Goal: Information Seeking & Learning: Learn about a topic

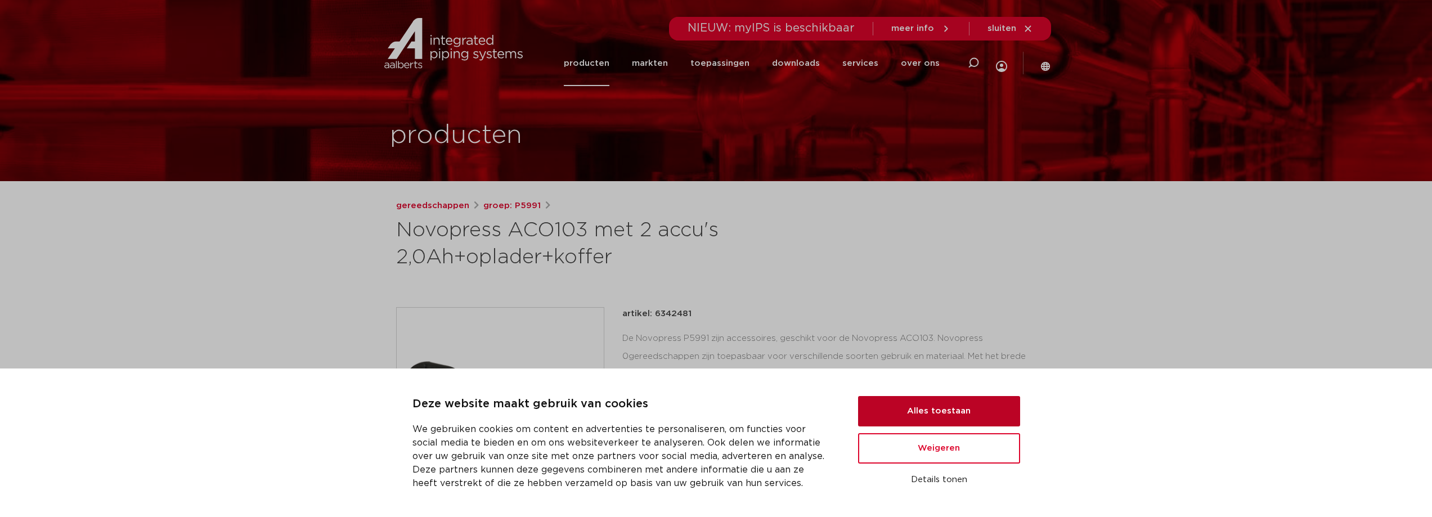
click at [945, 419] on button "Alles toestaan" at bounding box center [939, 411] width 162 height 30
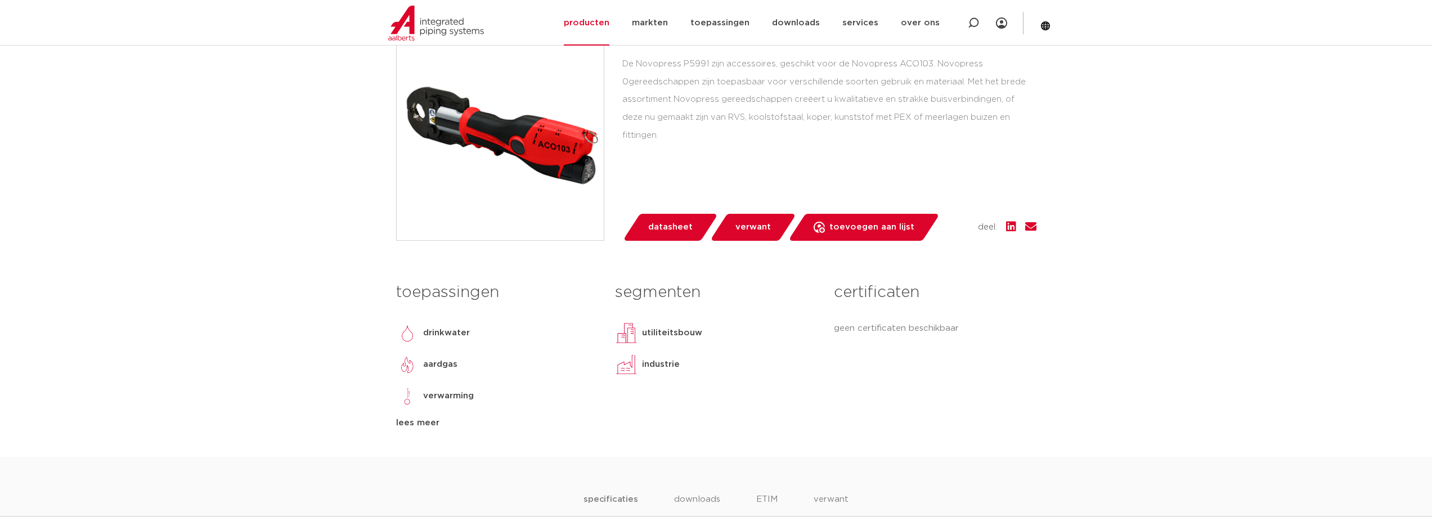
scroll to position [281, 0]
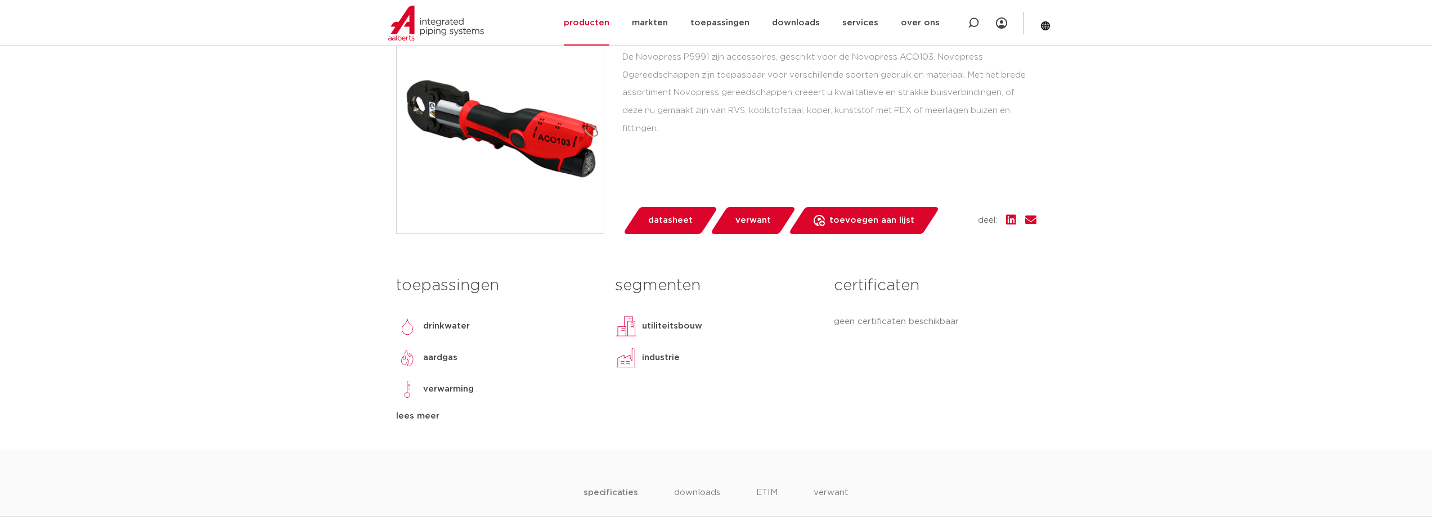
click at [689, 219] on span "datasheet" at bounding box center [670, 221] width 44 height 18
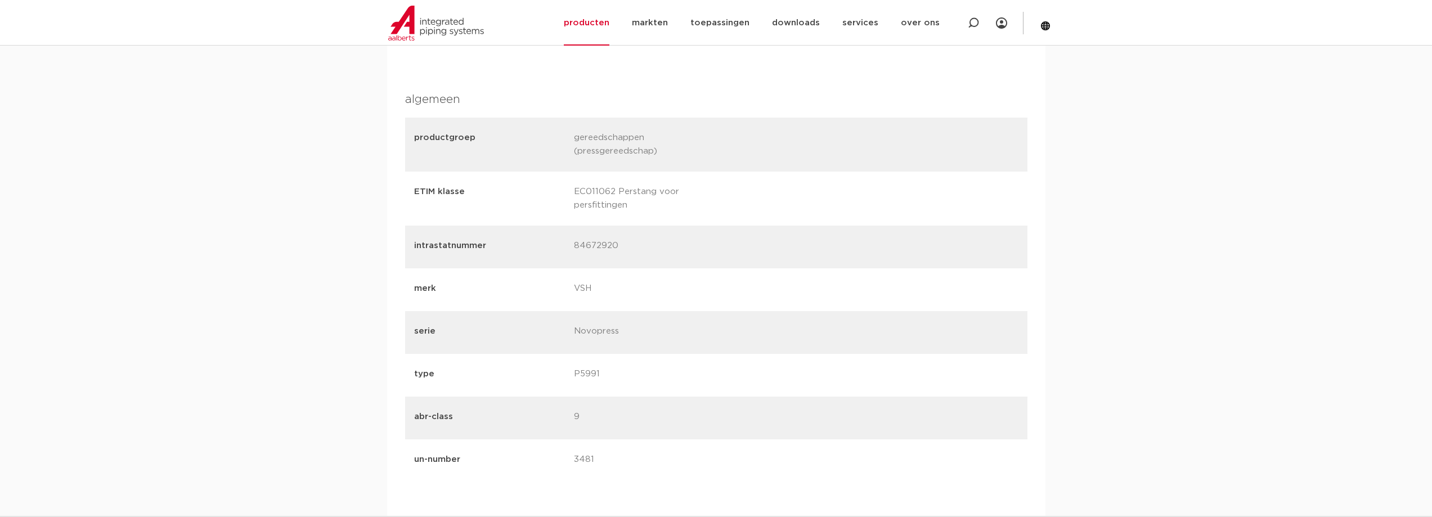
scroll to position [923, 0]
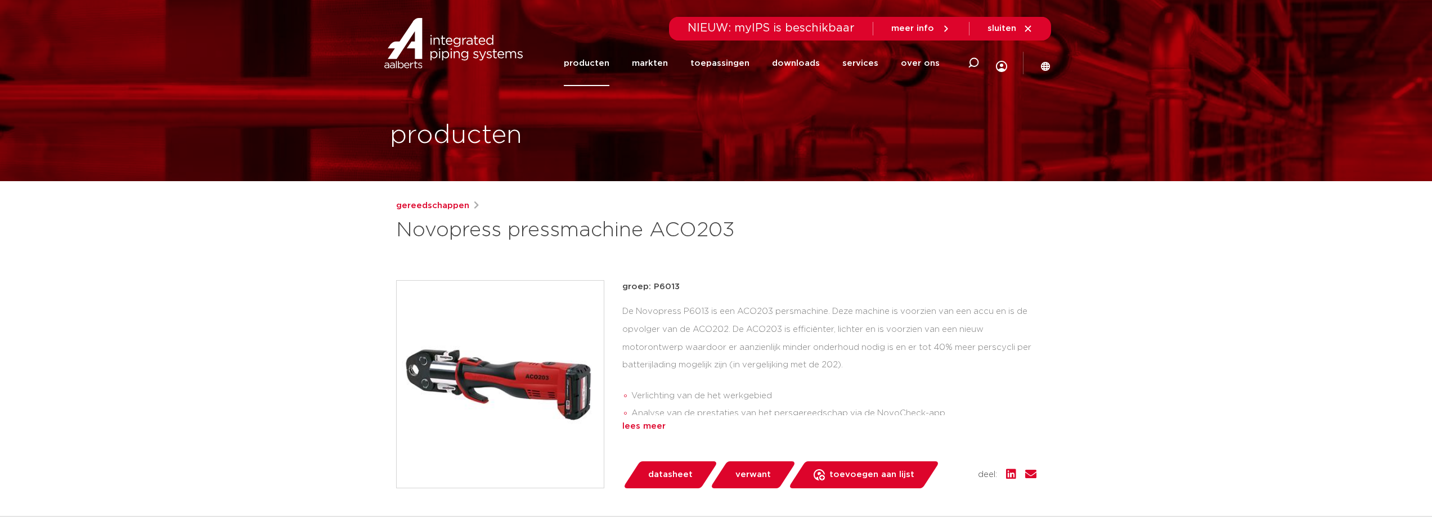
click at [635, 427] on div "lees meer" at bounding box center [829, 427] width 414 height 14
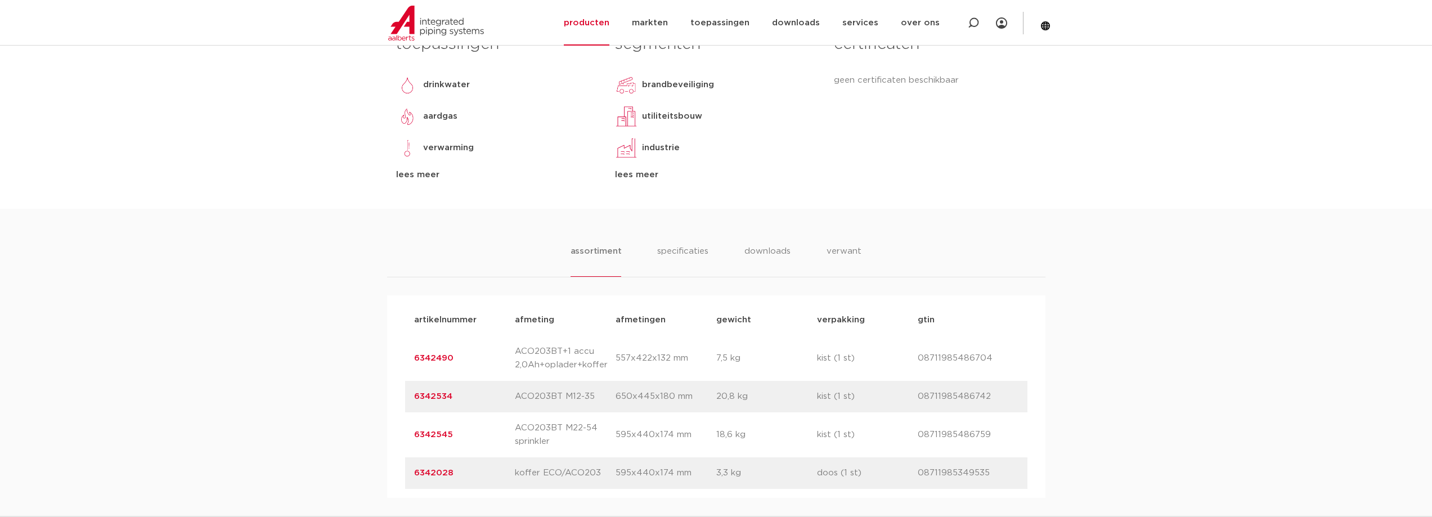
scroll to position [563, 0]
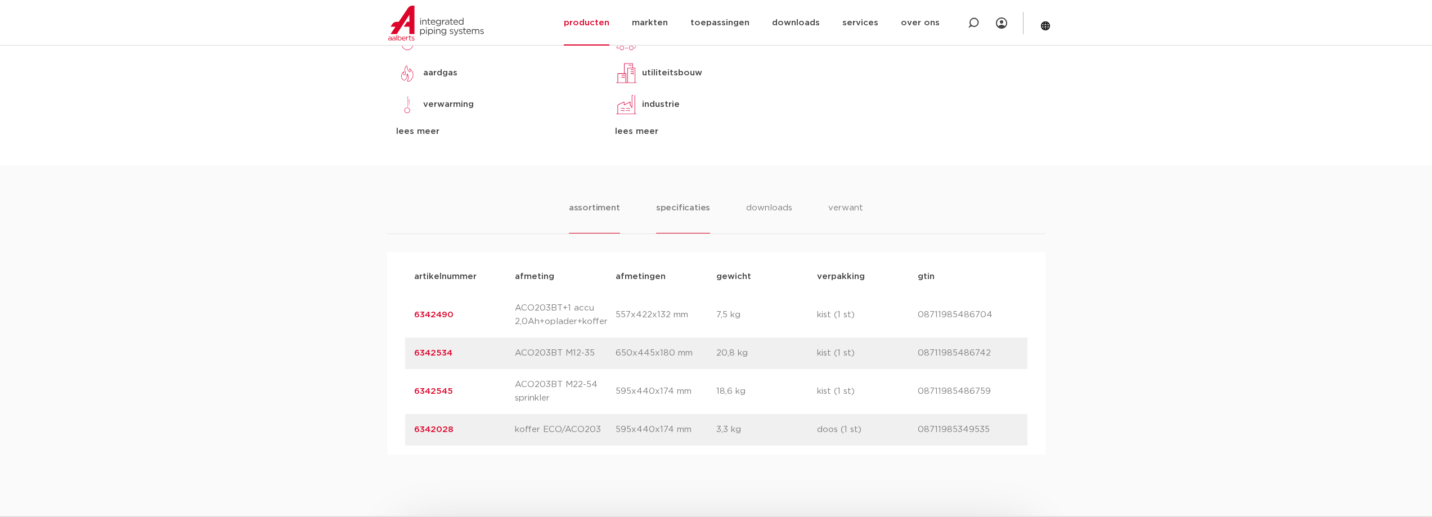
click at [688, 207] on li "specificaties" at bounding box center [683, 217] width 54 height 32
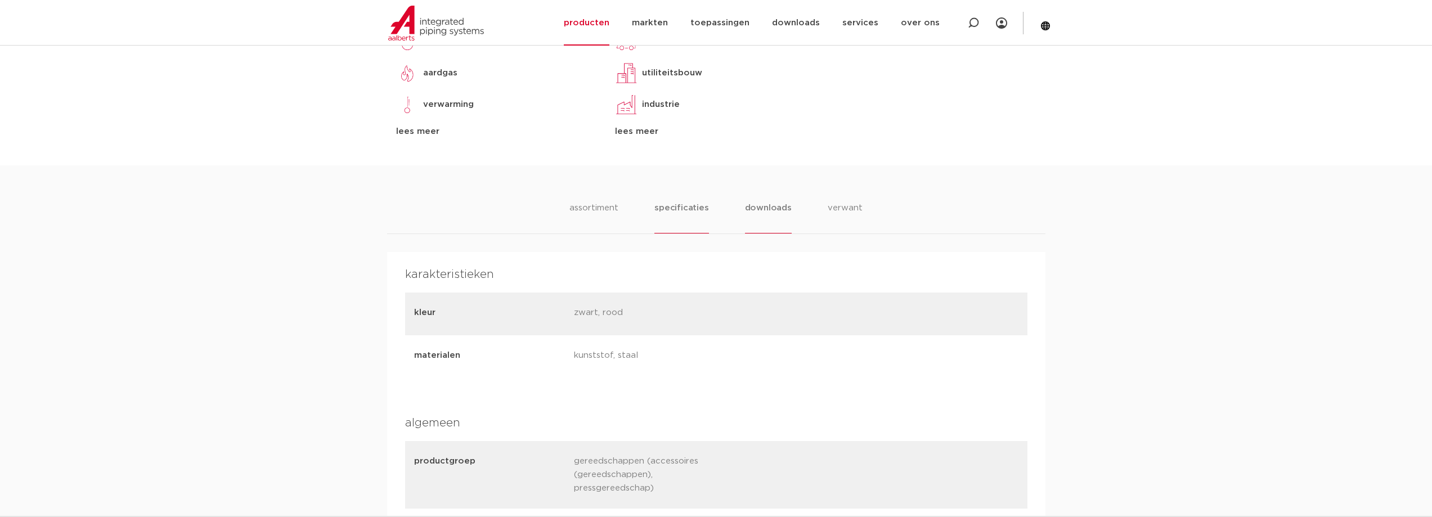
click at [771, 207] on li "downloads" at bounding box center [768, 217] width 47 height 32
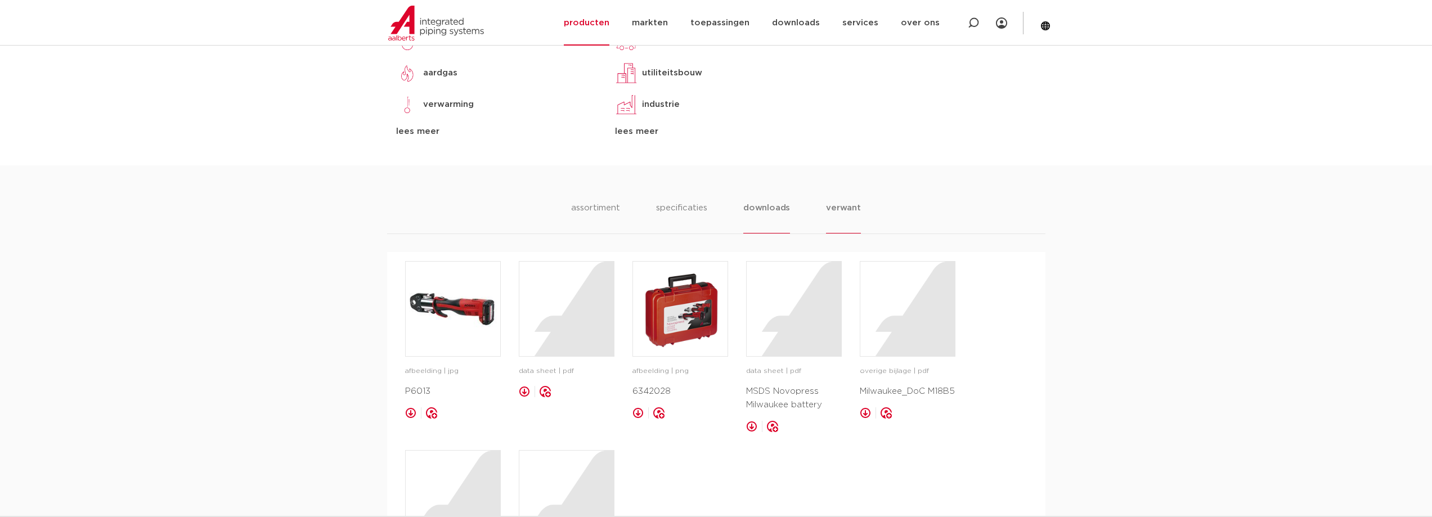
click at [838, 205] on li "verwant" at bounding box center [843, 217] width 35 height 32
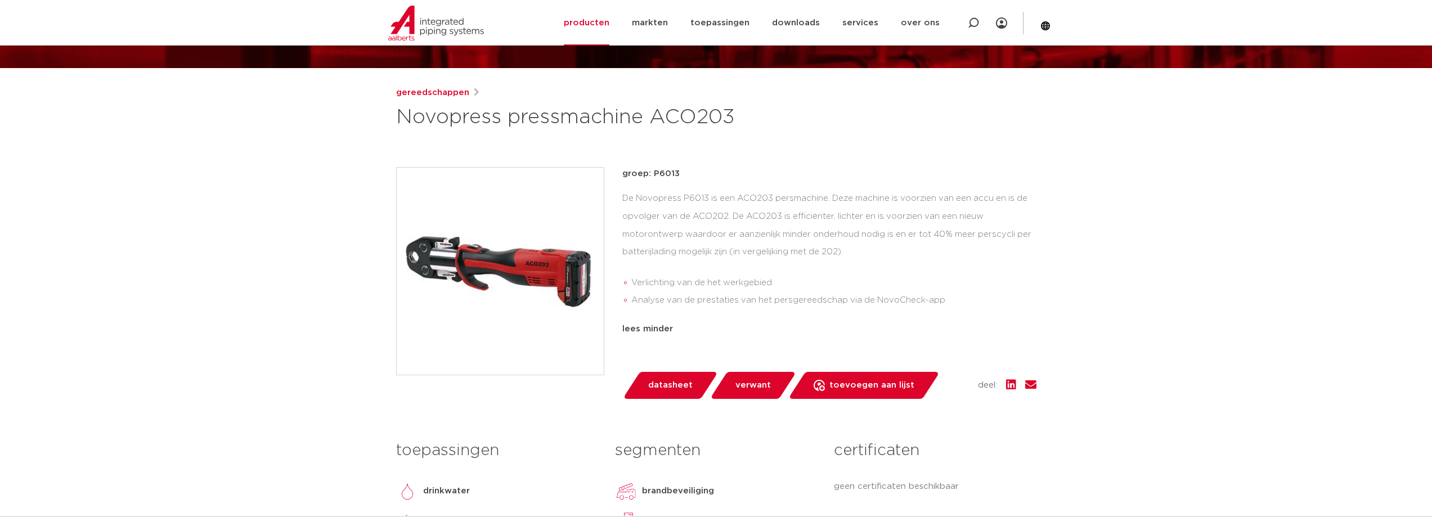
scroll to position [113, 0]
click at [918, 307] on li "Analyse van de prestaties van het persgereedschap via de NovoCheck-app" at bounding box center [833, 301] width 405 height 18
drag, startPoint x: 859, startPoint y: 244, endPoint x: 994, endPoint y: 253, distance: 135.9
click at [959, 246] on div "De Novopress P6013 is een ACO203 persmachine. Deze machine is voorzien van een …" at bounding box center [829, 252] width 414 height 124
click at [995, 254] on div "De Novopress P6013 is een ACO203 persmachine. Deze machine is voorzien van een …" at bounding box center [829, 252] width 414 height 124
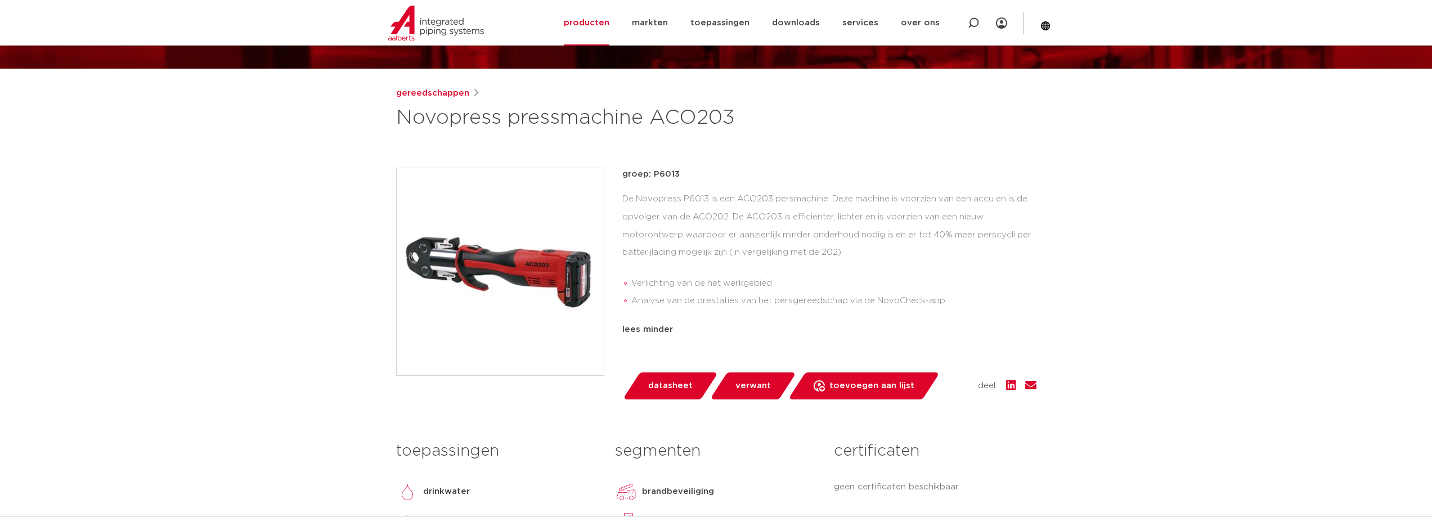
click at [990, 309] on li "Analyse van de prestaties van het persgereedschap via de NovoCheck-app" at bounding box center [833, 301] width 405 height 18
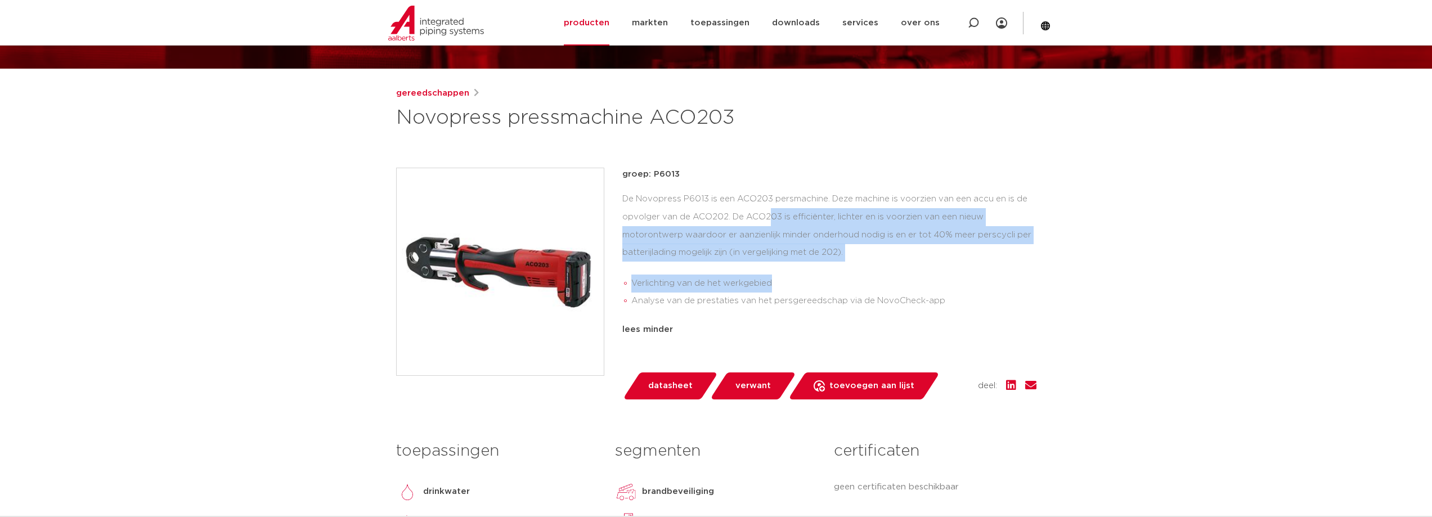
drag, startPoint x: 664, startPoint y: 224, endPoint x: 792, endPoint y: 268, distance: 135.0
click at [792, 268] on div "De Novopress P6013 is een ACO203 persmachine. Deze machine is voorzien van een …" at bounding box center [829, 252] width 414 height 124
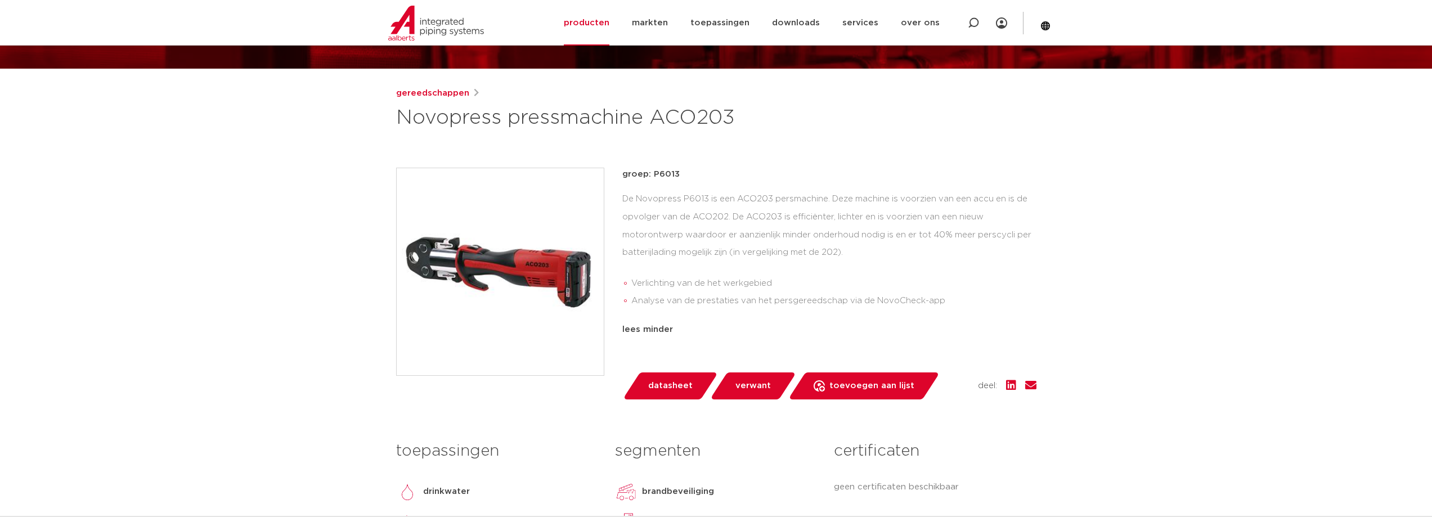
click at [932, 300] on li "Analyse van de prestaties van het persgereedschap via de NovoCheck-app" at bounding box center [833, 301] width 405 height 18
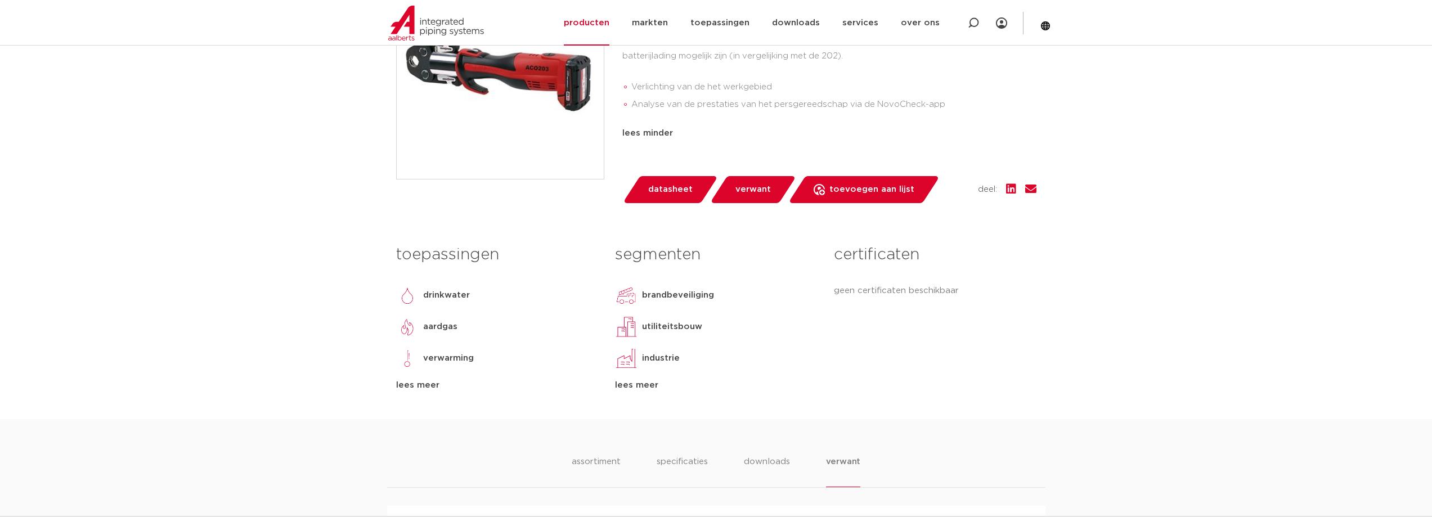
scroll to position [338, 0]
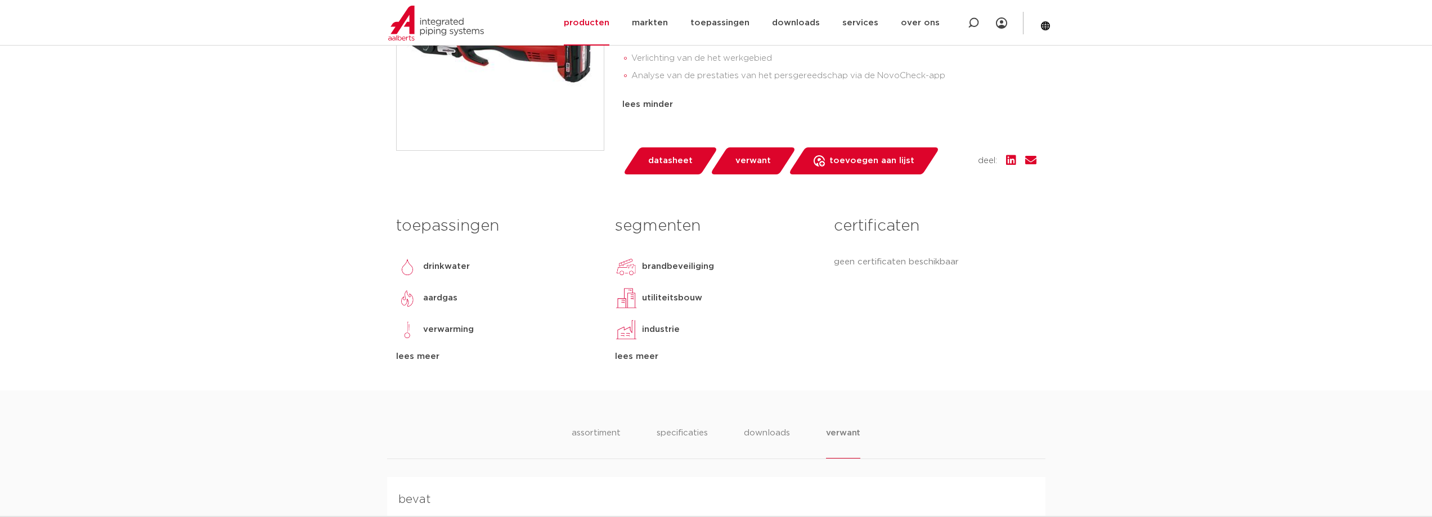
click at [686, 167] on span "datasheet" at bounding box center [670, 161] width 44 height 18
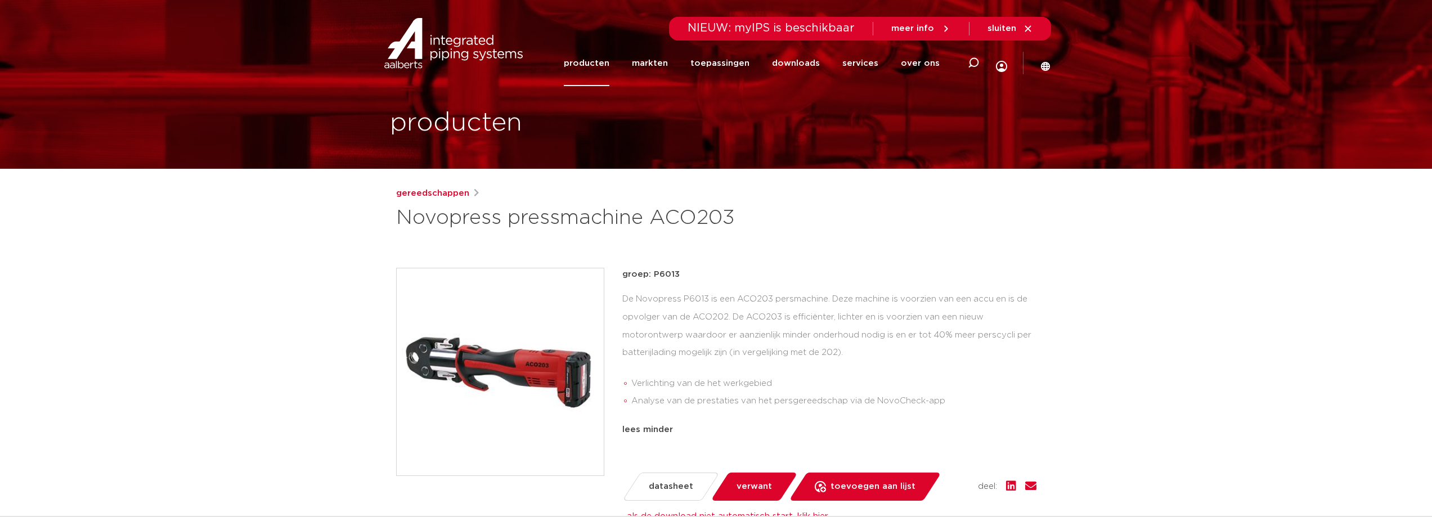
scroll to position [0, 0]
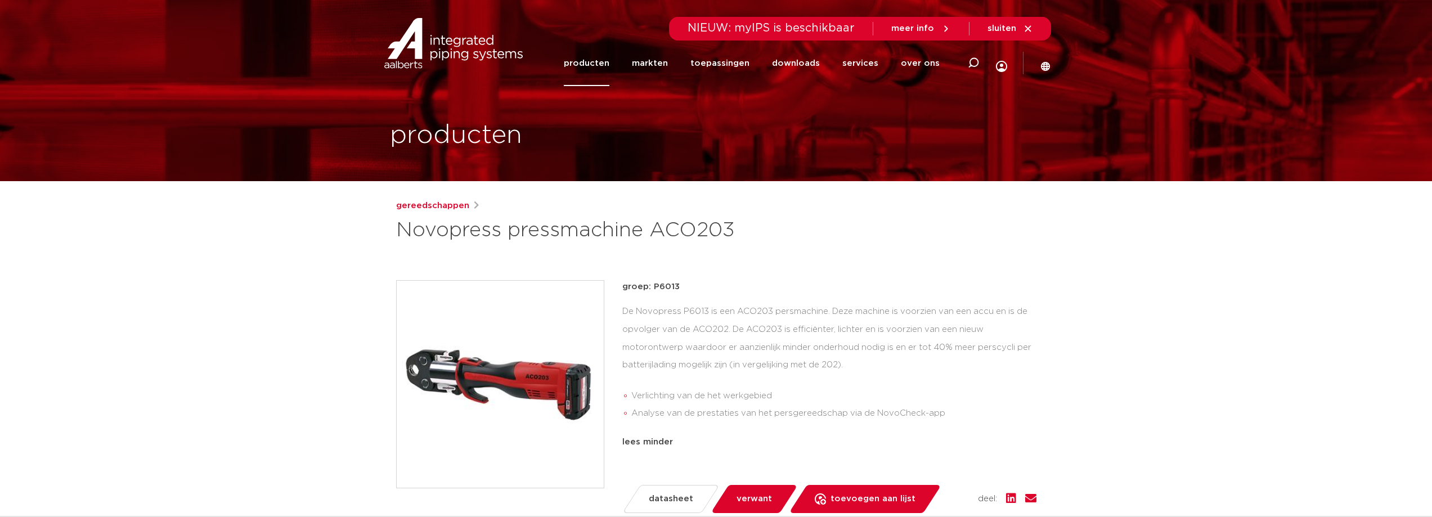
drag, startPoint x: 690, startPoint y: 295, endPoint x: 616, endPoint y: 284, distance: 75.0
click at [616, 284] on div "groep: P6013 De Novopress P6013 is een ACO203 persmachine. Deze machine is voor…" at bounding box center [716, 396] width 640 height 233
click at [617, 268] on div "gereedschappen Novopress pressmachine ACO203 groep: P6013 Verlichting van de he…" at bounding box center [716, 475] width 658 height 553
drag, startPoint x: 636, startPoint y: 290, endPoint x: 877, endPoint y: 363, distance: 252.1
click at [877, 363] on div "groep: P6013 De Novopress P6013 is een ACO203 persmachine. Deze machine is voor…" at bounding box center [716, 396] width 640 height 233
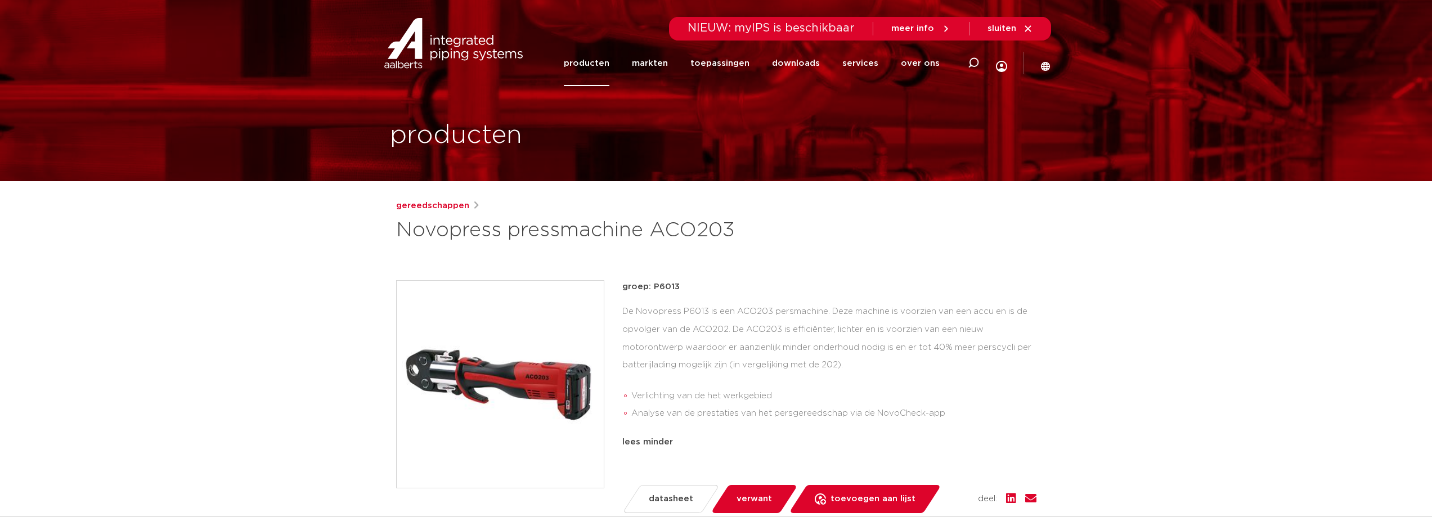
click at [877, 363] on div "De Novopress P6013 is een ACO203 persmachine. Deze machine is voorzien van een …" at bounding box center [829, 365] width 414 height 124
drag, startPoint x: 983, startPoint y: 409, endPoint x: 621, endPoint y: 258, distance: 392.2
click at [621, 258] on div "gereedschappen Novopress pressmachine ACO203 groep: P6013 Verlichting van de he…" at bounding box center [716, 475] width 658 height 553
click at [628, 263] on div "gereedschappen Novopress pressmachine ACO203 groep: P6013 Verlichting van de he…" at bounding box center [716, 475] width 658 height 553
click at [626, 282] on p "groep: P6013" at bounding box center [829, 287] width 414 height 14
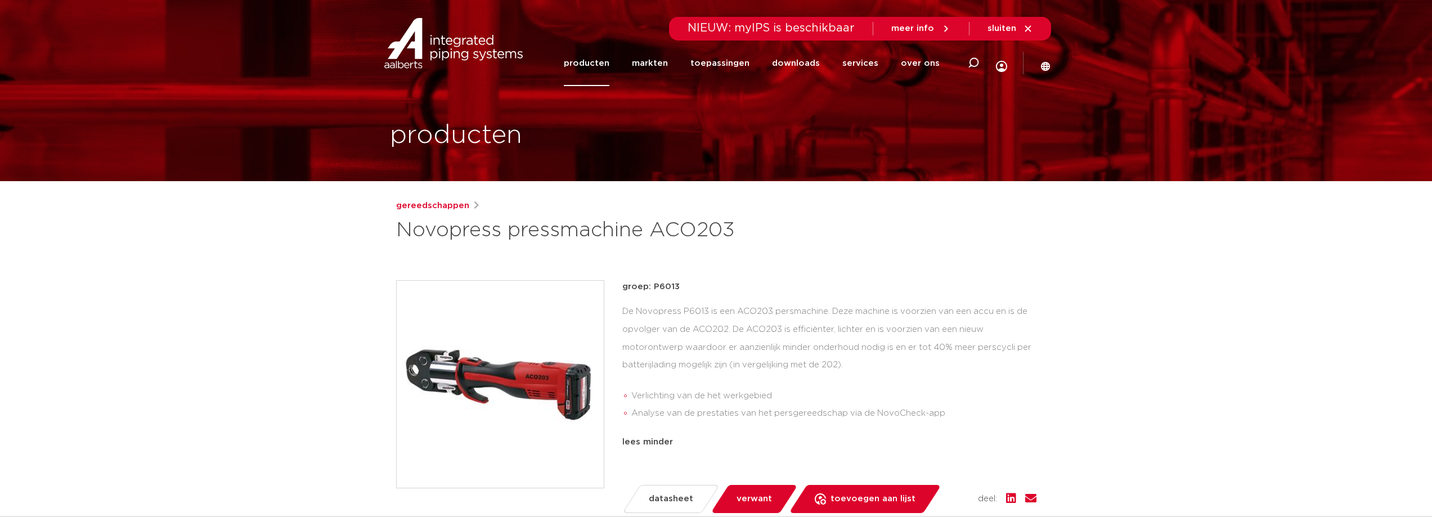
drag, startPoint x: 621, startPoint y: 282, endPoint x: 944, endPoint y: 421, distance: 351.6
click at [934, 429] on div "groep: P6013 De Novopress P6013 is een ACO203 persmachine. Deze machine is voor…" at bounding box center [716, 396] width 640 height 233
click at [951, 418] on li "Analyse van de prestaties van het persgereedschap via de NovoCheck-app" at bounding box center [833, 414] width 405 height 18
drag, startPoint x: 958, startPoint y: 410, endPoint x: 622, endPoint y: 264, distance: 366.4
click at [623, 264] on div "gereedschappen Novopress pressmachine ACO203 groep: P6013 Verlichting van de he…" at bounding box center [716, 475] width 658 height 553
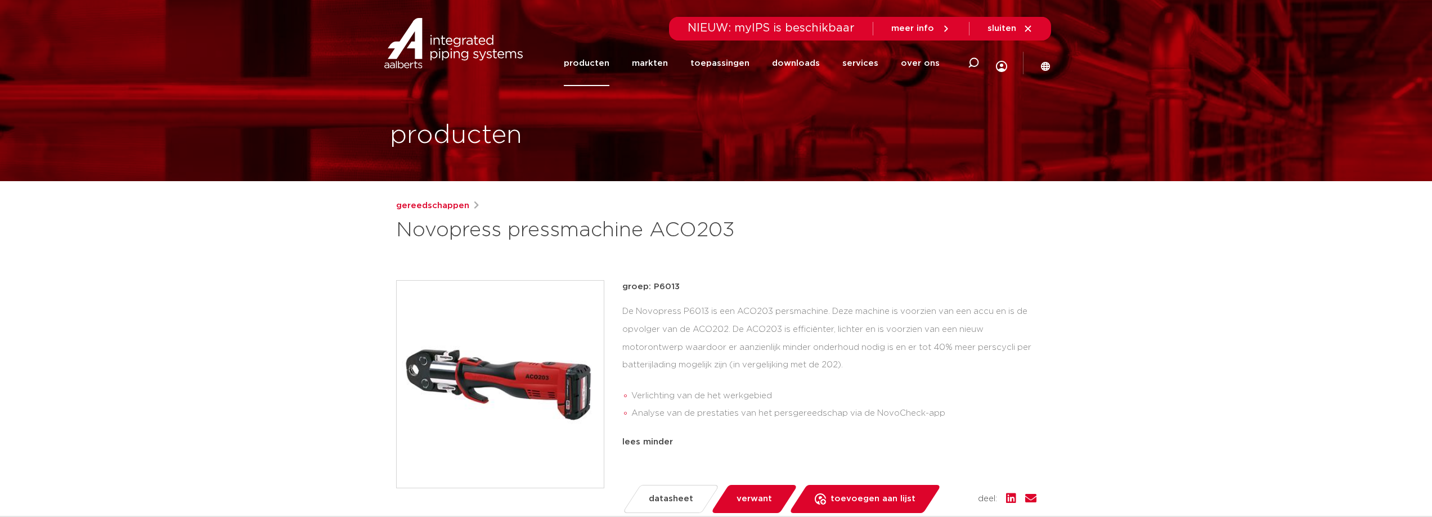
click at [620, 257] on div "gereedschappen Novopress pressmachine ACO203 groep: P6013 Verlichting van de he…" at bounding box center [716, 475] width 658 height 553
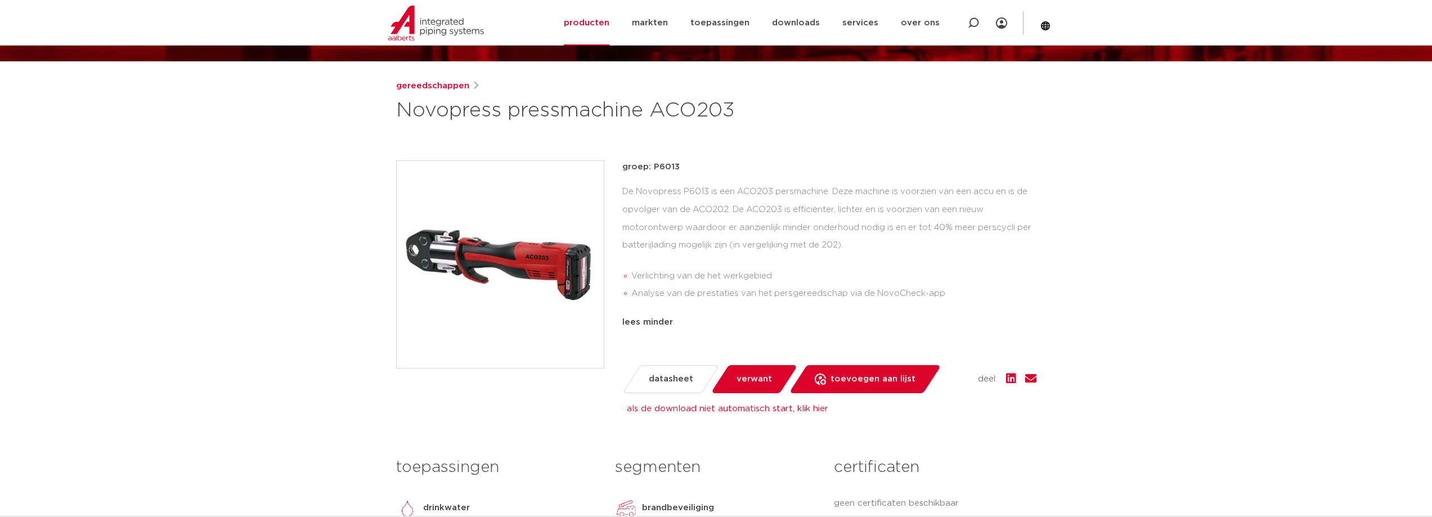
scroll to position [113, 0]
